Goal: Information Seeking & Learning: Compare options

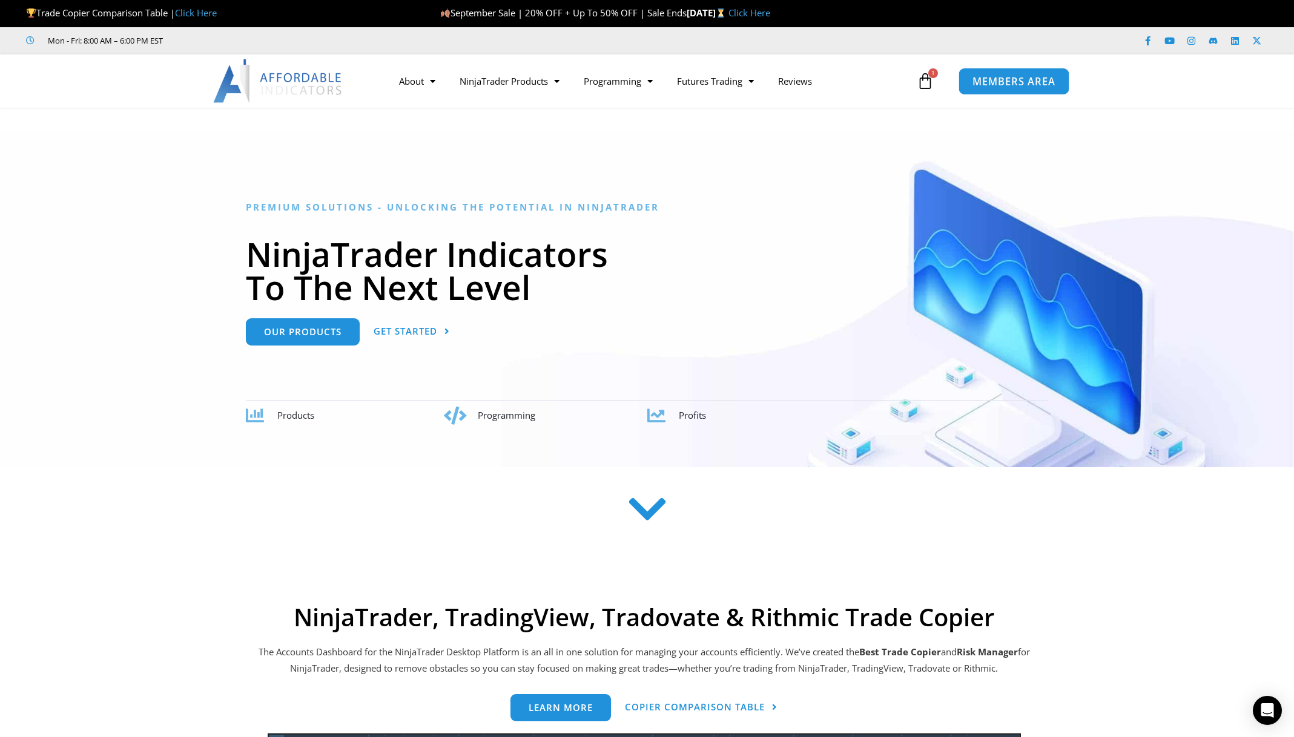
click at [1018, 86] on span "MEMBERS AREA" at bounding box center [1013, 81] width 83 height 10
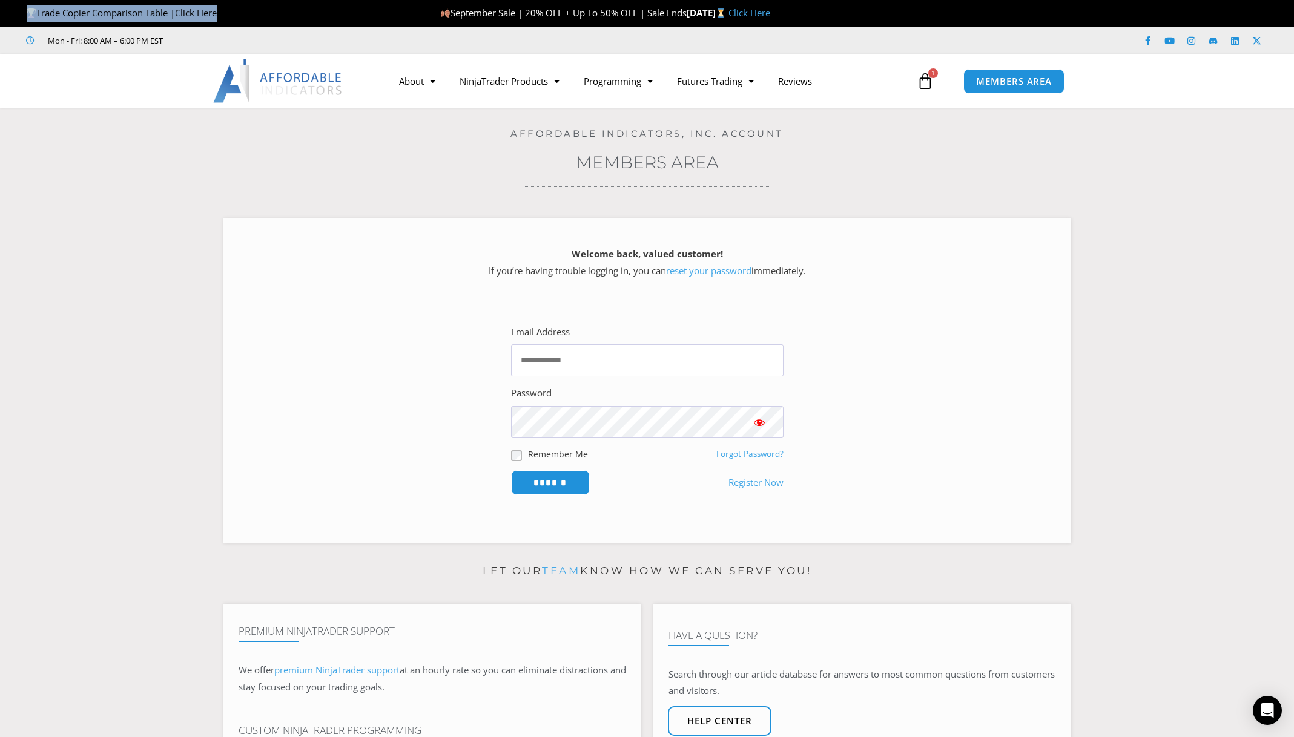
drag, startPoint x: 252, startPoint y: 9, endPoint x: -1, endPoint y: 12, distance: 253.1
click at [0, 12] on html "Skip to content Trade Copier Comparison Table | Click Here September Sale | 20%…" at bounding box center [647, 728] width 1294 height 1457
copy span "Trade Copier Comparison Table | Click Here"
click at [293, 158] on h3 "Members Area" at bounding box center [646, 162] width 1233 height 22
click at [197, 16] on link "Click Here" at bounding box center [196, 13] width 42 height 12
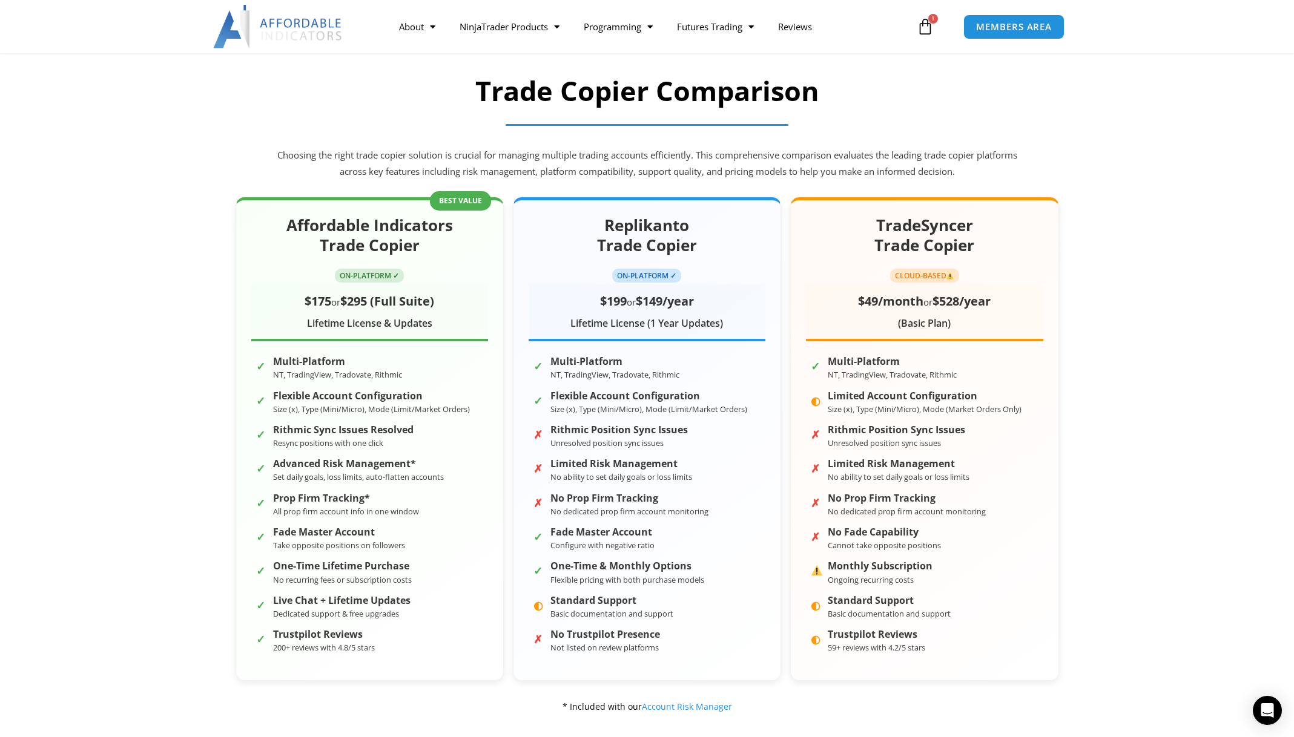
scroll to position [121, 0]
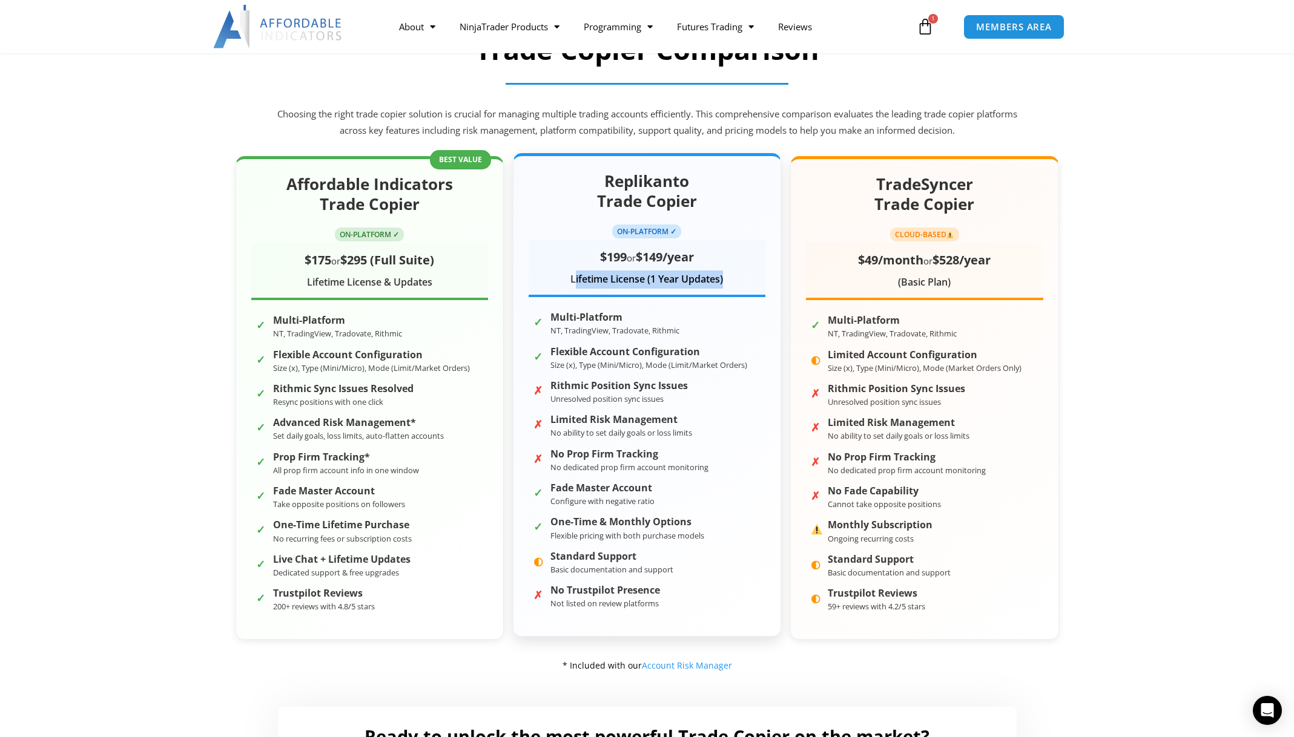
drag, startPoint x: 572, startPoint y: 281, endPoint x: 742, endPoint y: 286, distance: 170.2
click at [742, 286] on div "Lifetime License (1 Year Updates)" at bounding box center [647, 280] width 237 height 18
drag, startPoint x: 766, startPoint y: 283, endPoint x: 524, endPoint y: 275, distance: 241.7
click at [524, 275] on div "Replikanto Trade Copier ON-PLATFORM ✓ $199 or $149/year Lifetime License (1 Yea…" at bounding box center [647, 395] width 268 height 484
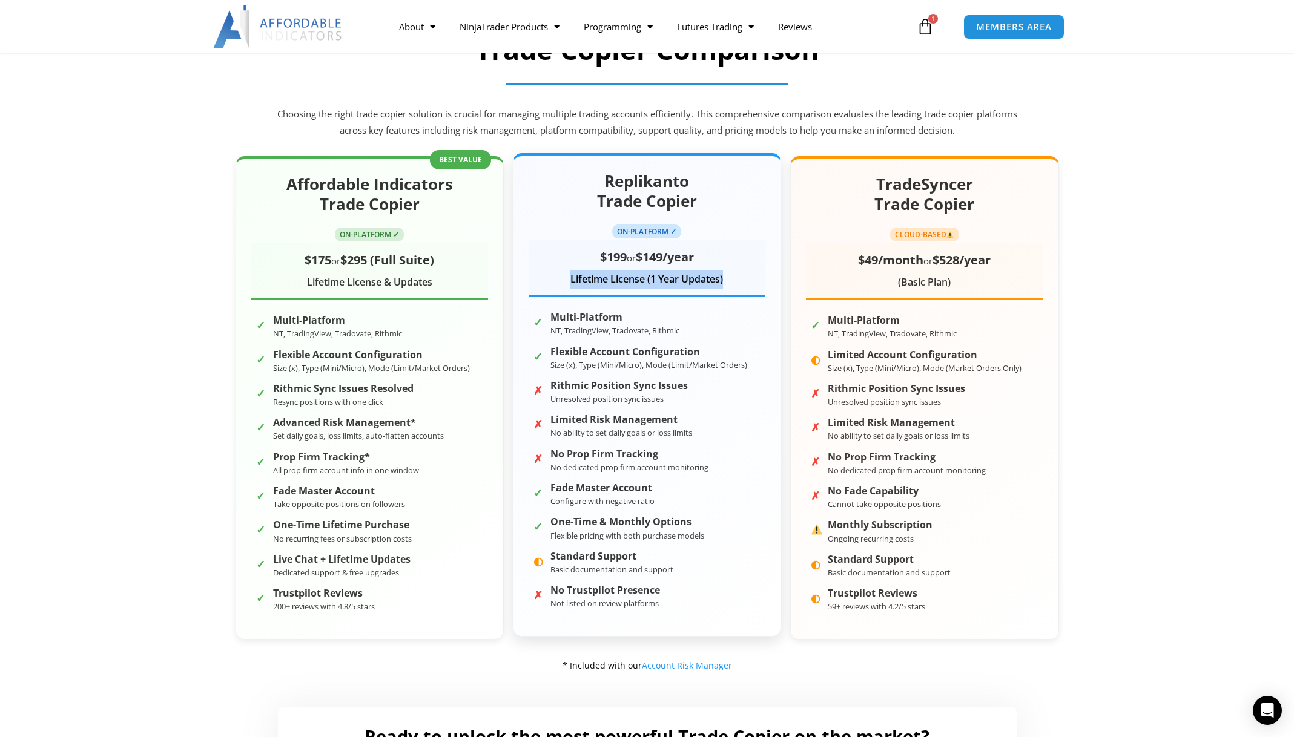
click at [524, 275] on div "Replikanto Trade Copier ON-PLATFORM ✓ $199 or $149/year Lifetime License (1 Yea…" at bounding box center [647, 395] width 268 height 484
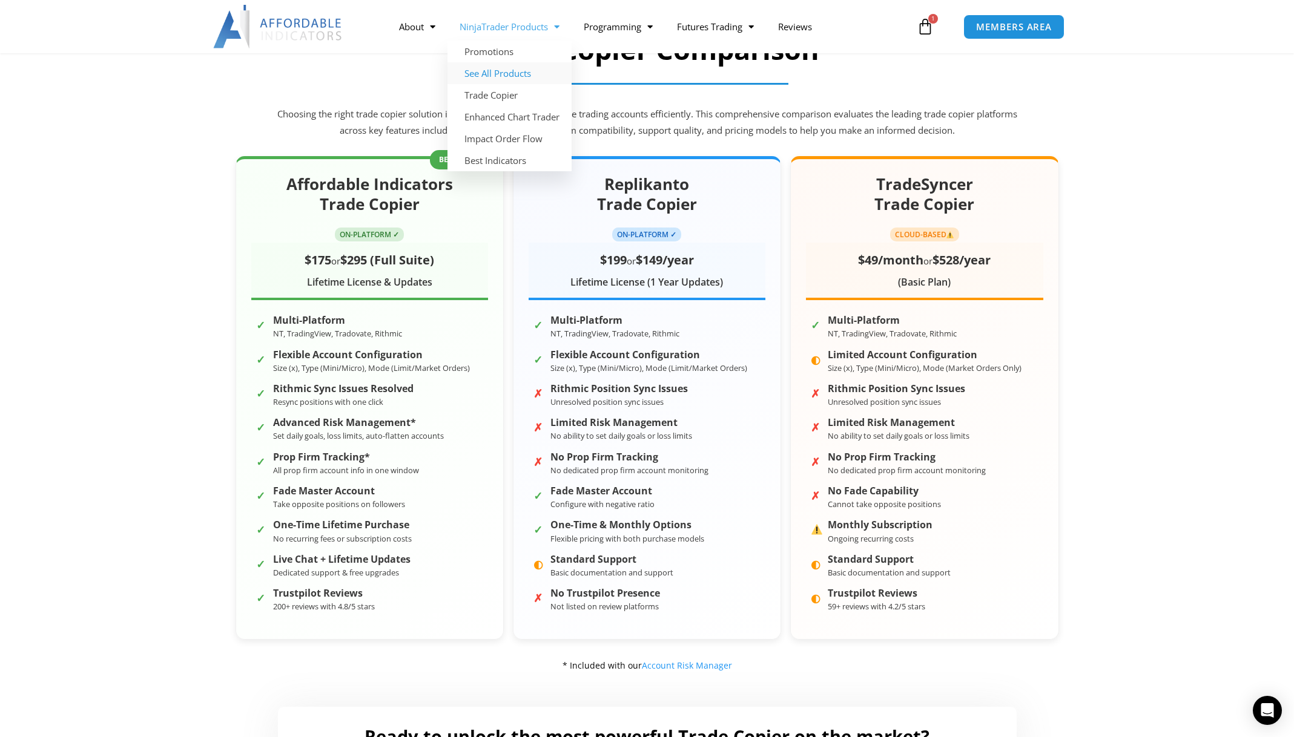
click at [524, 73] on link "See All Products" at bounding box center [509, 73] width 124 height 22
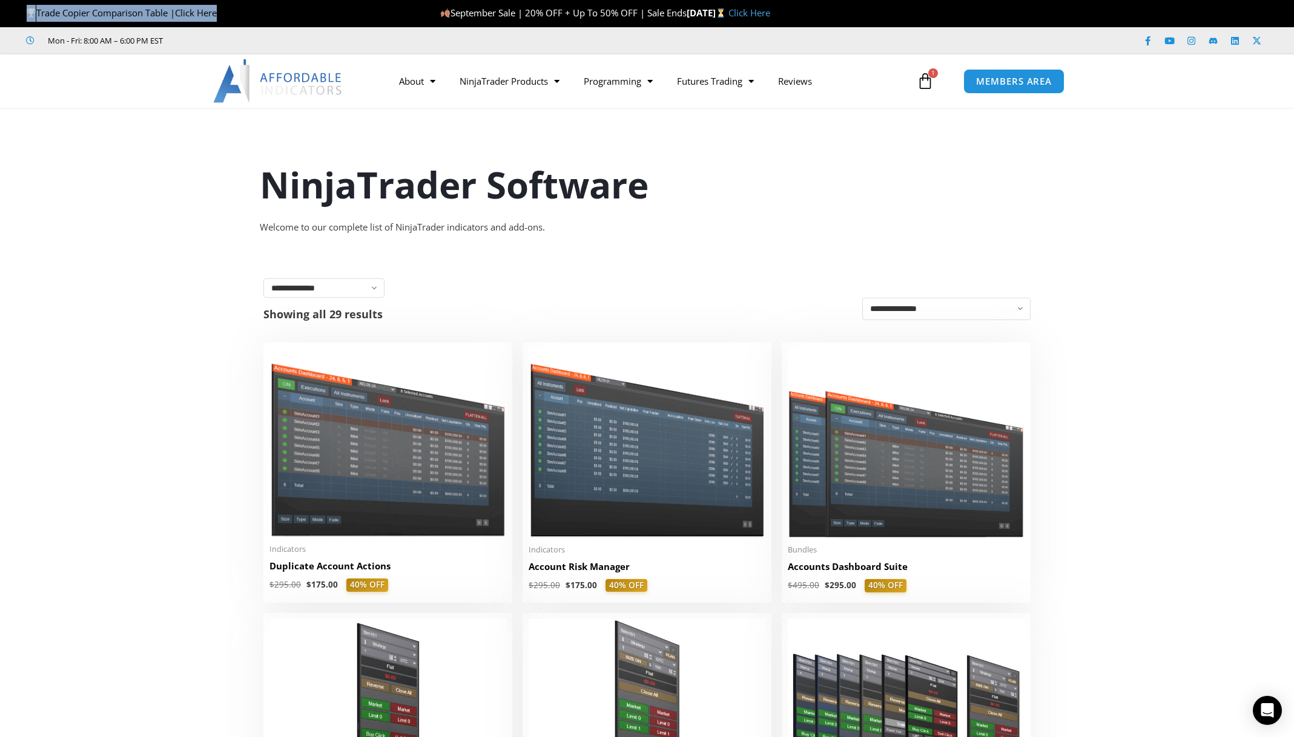
drag, startPoint x: 259, startPoint y: 14, endPoint x: 11, endPoint y: 10, distance: 248.3
click at [11, 10] on div "Trade Copier Comparison Table | Click Here" at bounding box center [220, 13] width 440 height 25
copy span "Trade Copier Comparison Table | Click Here"
click at [192, 13] on link "Click Here" at bounding box center [196, 13] width 42 height 12
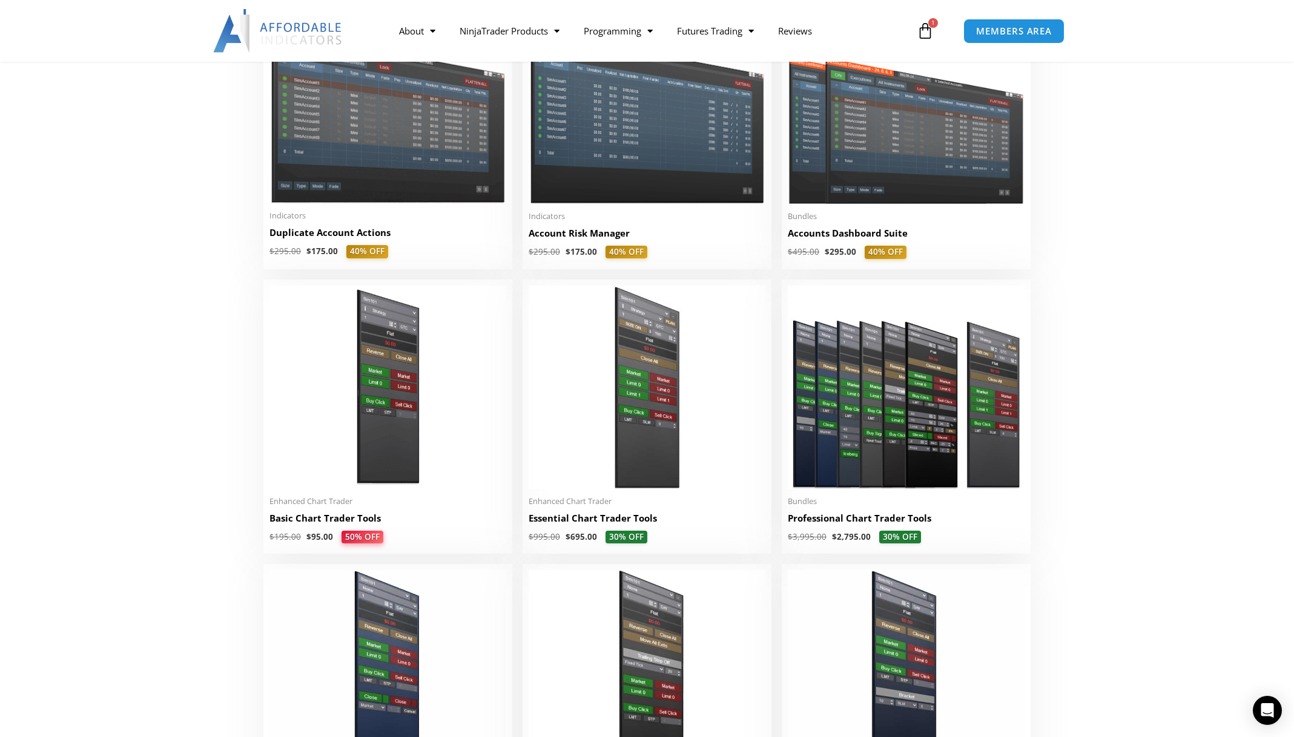
scroll to position [363, 0]
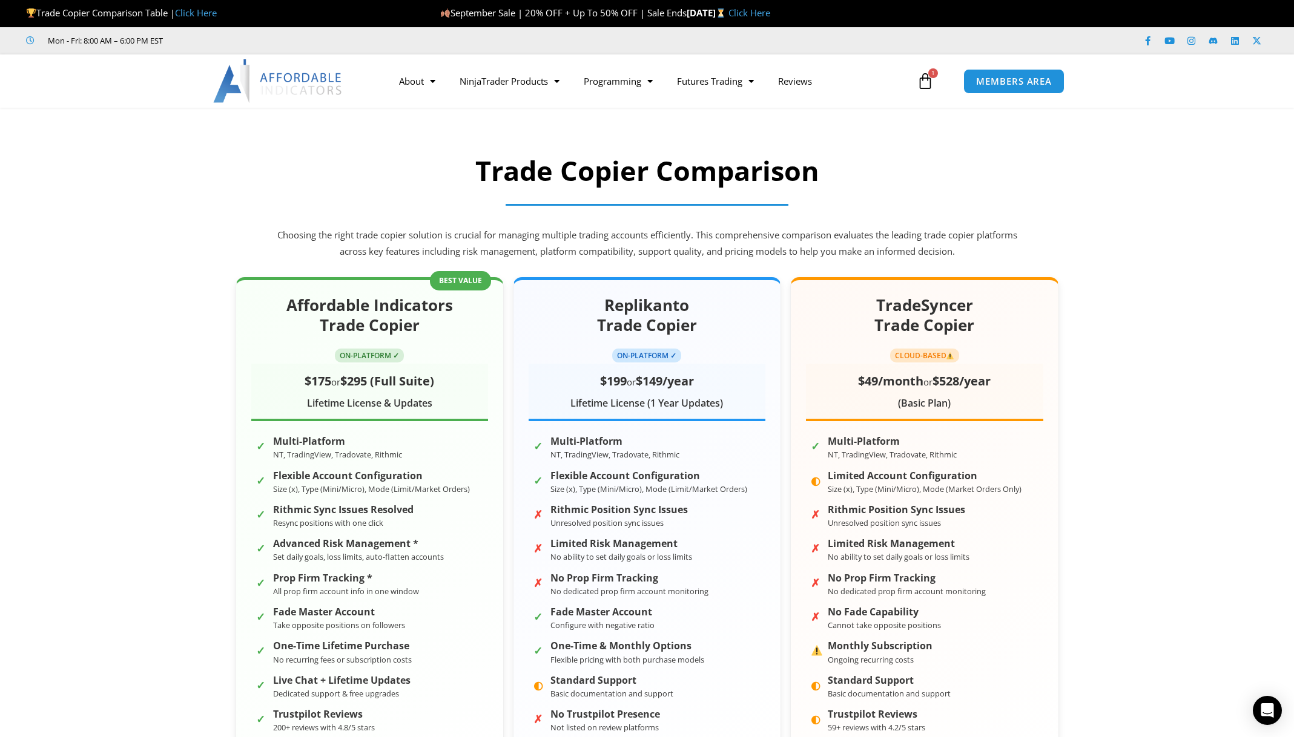
click at [279, 73] on img at bounding box center [278, 81] width 130 height 44
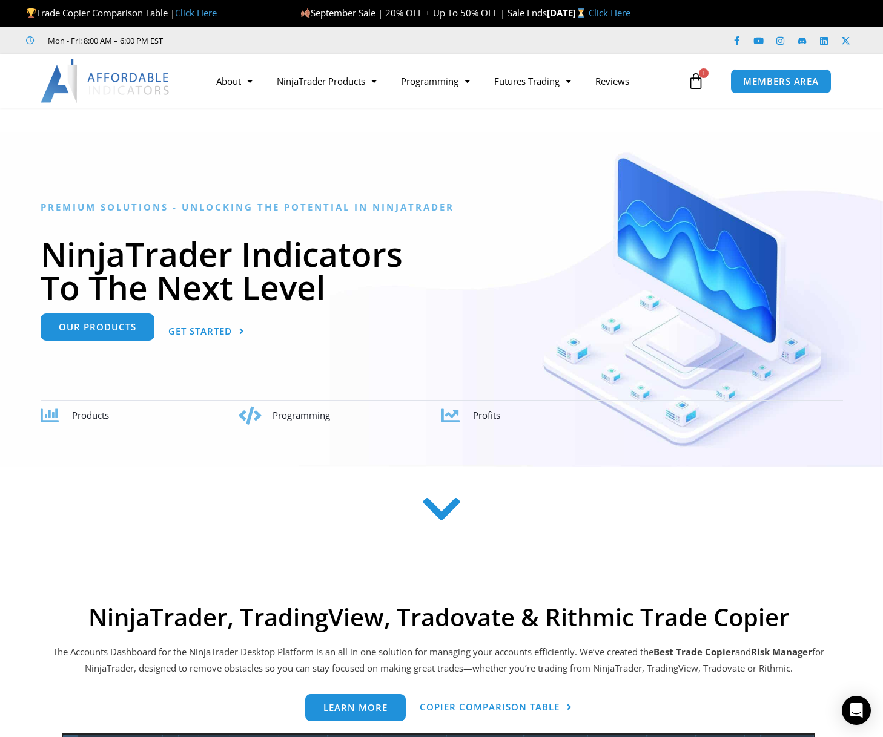
click at [108, 331] on span "Our Products" at bounding box center [98, 327] width 78 height 9
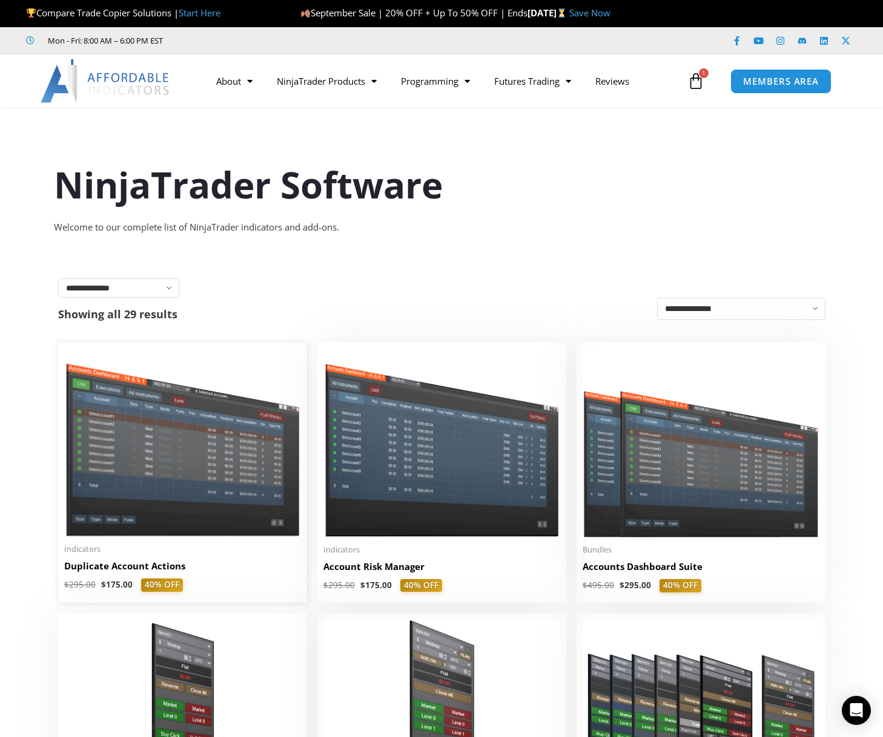
click at [259, 429] on img at bounding box center [182, 443] width 237 height 188
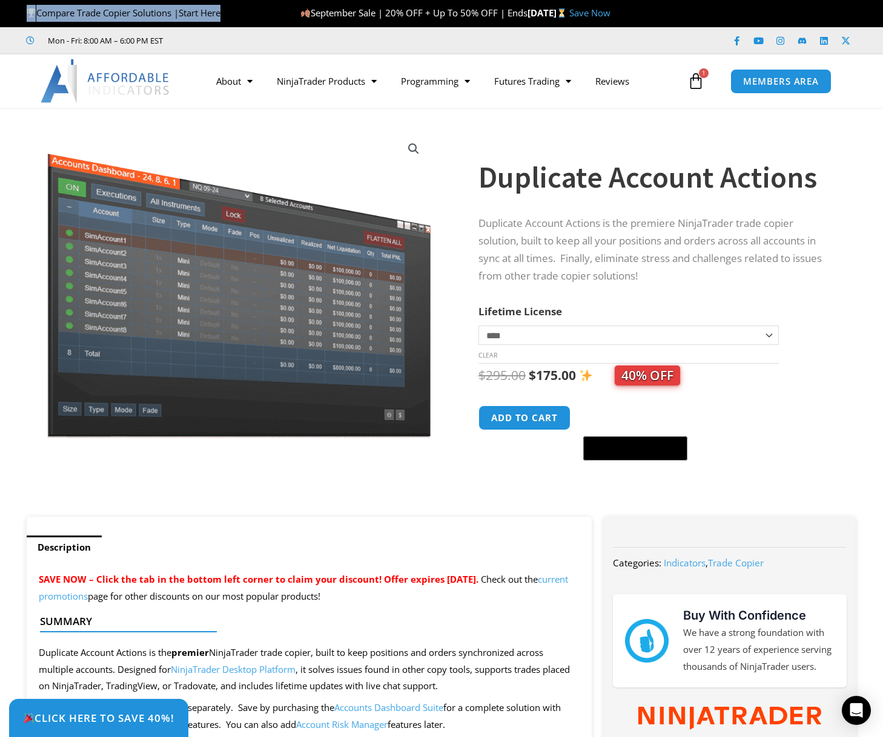
drag, startPoint x: 245, startPoint y: 12, endPoint x: -15, endPoint y: 13, distance: 259.8
copy span "Compare Trade Copier Solutions | Start Here"
click at [610, 15] on link "Save Now" at bounding box center [589, 13] width 41 height 12
